Goal: Task Accomplishment & Management: Use online tool/utility

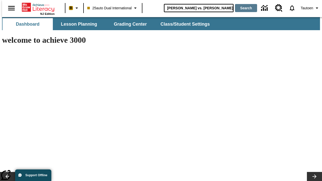
type input "[PERSON_NAME] vs. [PERSON_NAME]"
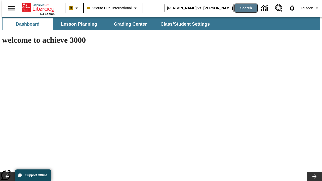
click at [243, 8] on button "Search" at bounding box center [246, 8] width 22 height 8
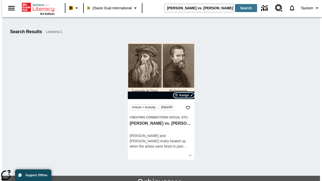
click at [184, 95] on span "Assign" at bounding box center [184, 95] width 10 height 5
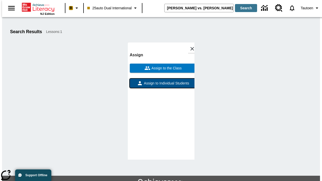
click at [161, 84] on span "Assign to Individual Students" at bounding box center [166, 83] width 46 height 5
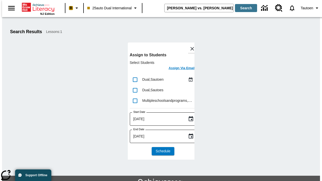
click at [135, 80] on input "lesson details" at bounding box center [135, 79] width 11 height 11
checkbox input "true"
click at [178, 69] on h6 "Assign Via Email" at bounding box center [182, 68] width 26 height 6
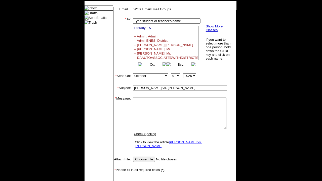
select select
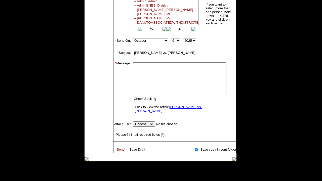
scroll to position [43, 0]
